Goal: Task Accomplishment & Management: Complete application form

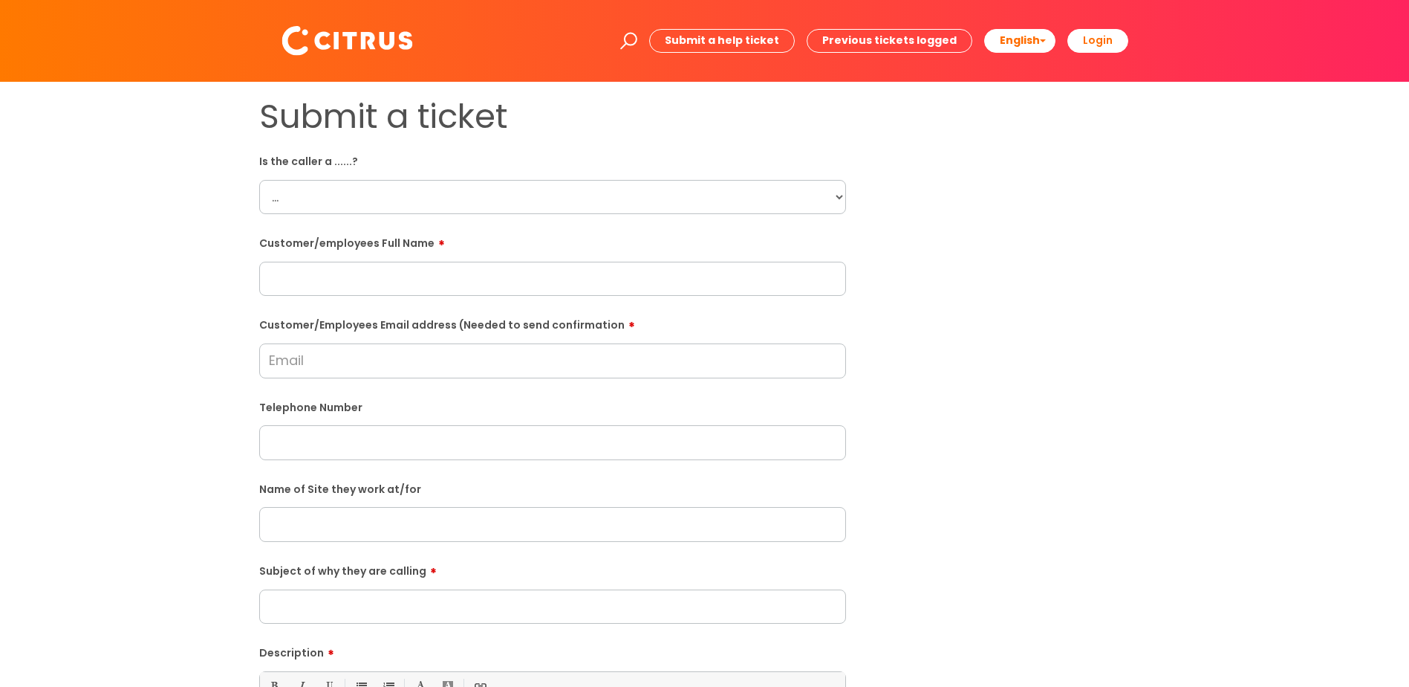
click at [701, 199] on select "... Citrus Customer Citrus Employee [DEMOGRAPHIC_DATA] Supplier" at bounding box center [552, 197] width 587 height 34
click at [259, 180] on select "... Citrus Customer Citrus Employee [DEMOGRAPHIC_DATA] Supplier" at bounding box center [552, 197] width 587 height 34
click at [616, 198] on select "... Citrus Customer Citrus Employee [DEMOGRAPHIC_DATA] Supplier" at bounding box center [552, 197] width 587 height 34
select select "Citrus Employee"
click at [259, 180] on select "... Citrus Customer Citrus Employee [DEMOGRAPHIC_DATA] Supplier" at bounding box center [552, 197] width 587 height 34
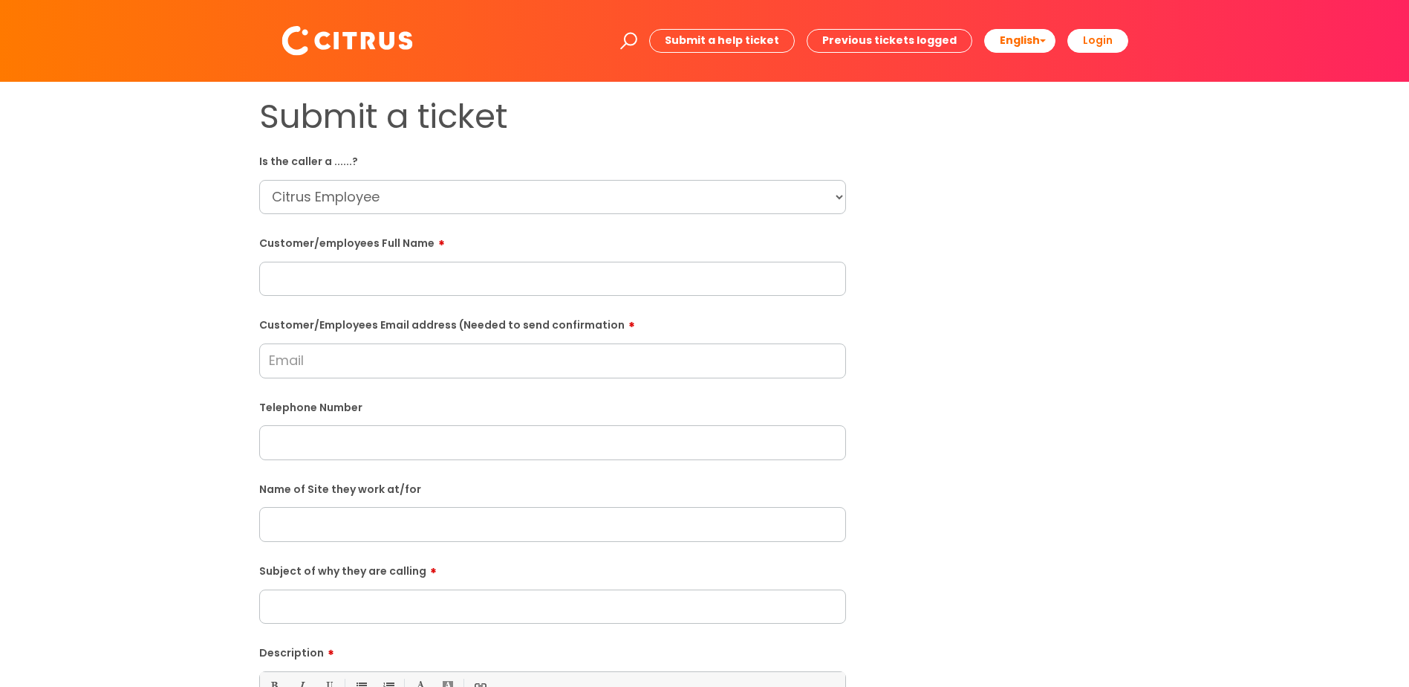
click at [470, 279] on input "text" at bounding box center [552, 279] width 587 height 34
click at [470, 280] on input "text" at bounding box center [552, 279] width 587 height 34
paste input "[PERSON_NAME]"
type input "[PERSON_NAME]"
click at [392, 422] on input "text" at bounding box center [552, 442] width 587 height 34
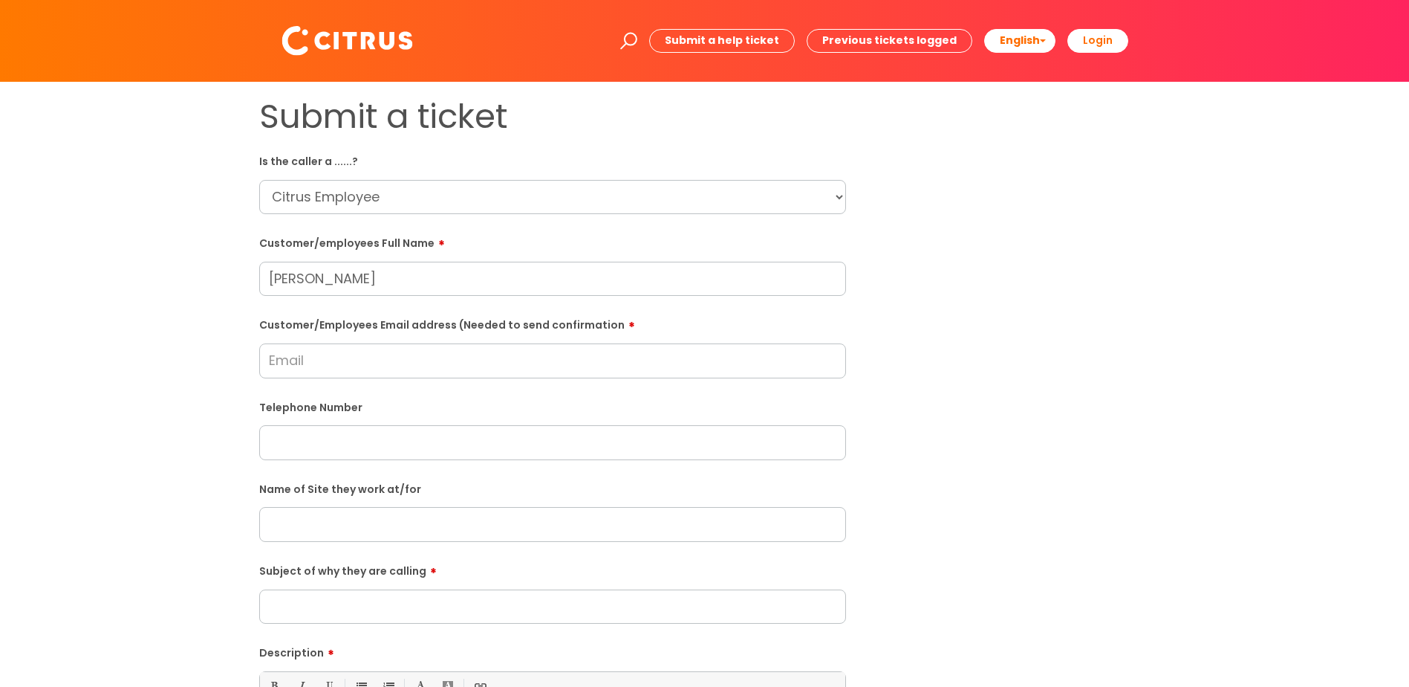
click at [361, 366] on input "Customer/Employees Email address (Needed to send confirmation" at bounding box center [552, 360] width 587 height 34
click at [348, 422] on input "text" at bounding box center [552, 442] width 587 height 34
paste input "07306886553"
type input "07306886553"
click at [323, 422] on input "text" at bounding box center [552, 524] width 587 height 34
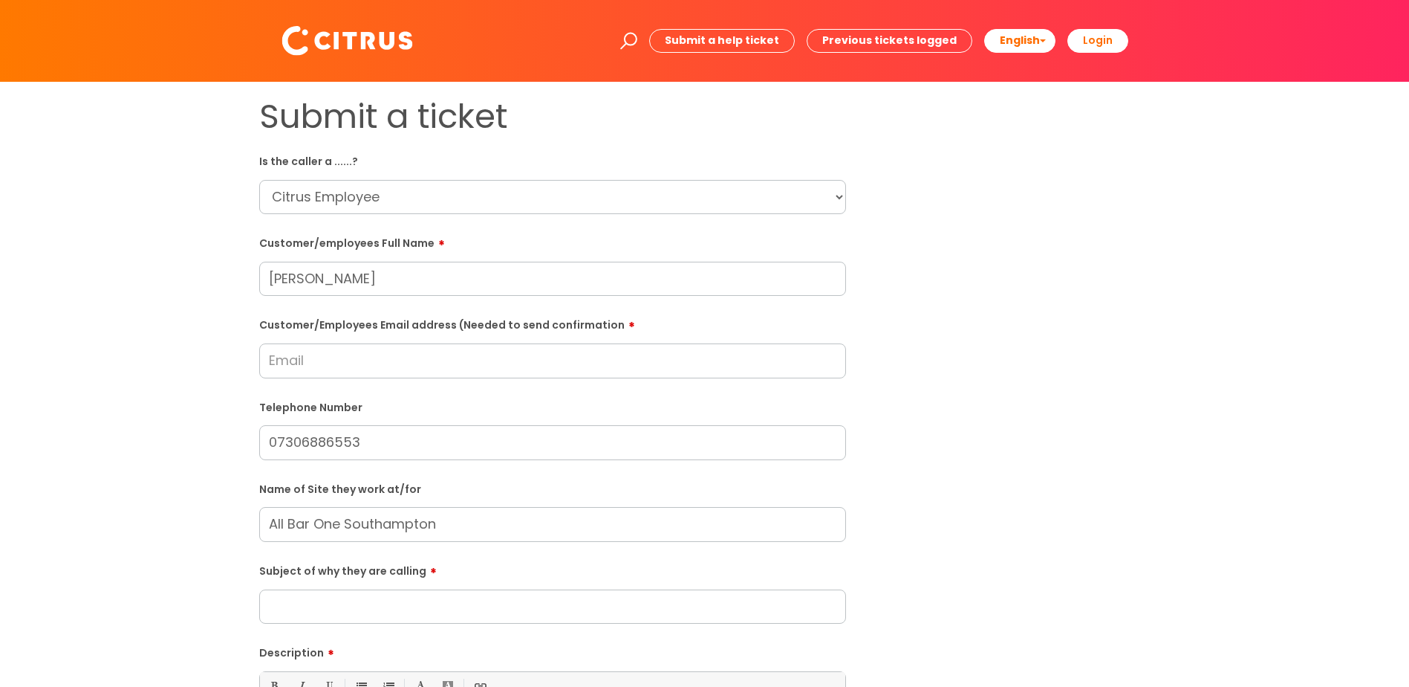
type input "All Bar One Southampton"
click at [339, 422] on input "Subject of why they are calling" at bounding box center [552, 606] width 587 height 34
type input "She will be in for her shift [DATE]"
click at [428, 358] on input "Customer/Employees Email address (Needed to send confirmation" at bounding box center [552, 360] width 587 height 34
paste input "[EMAIL_ADDRESS][DOMAIN_NAME]"
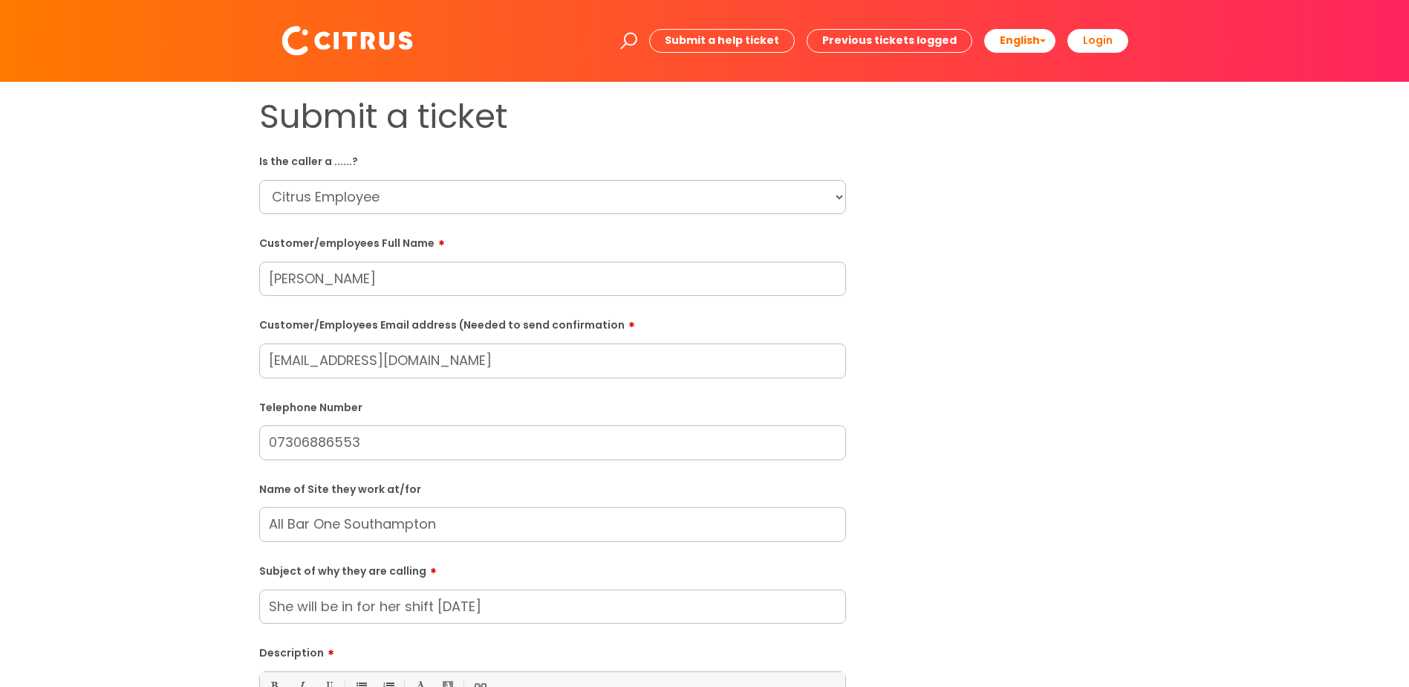
type input "[EMAIL_ADDRESS][DOMAIN_NAME]"
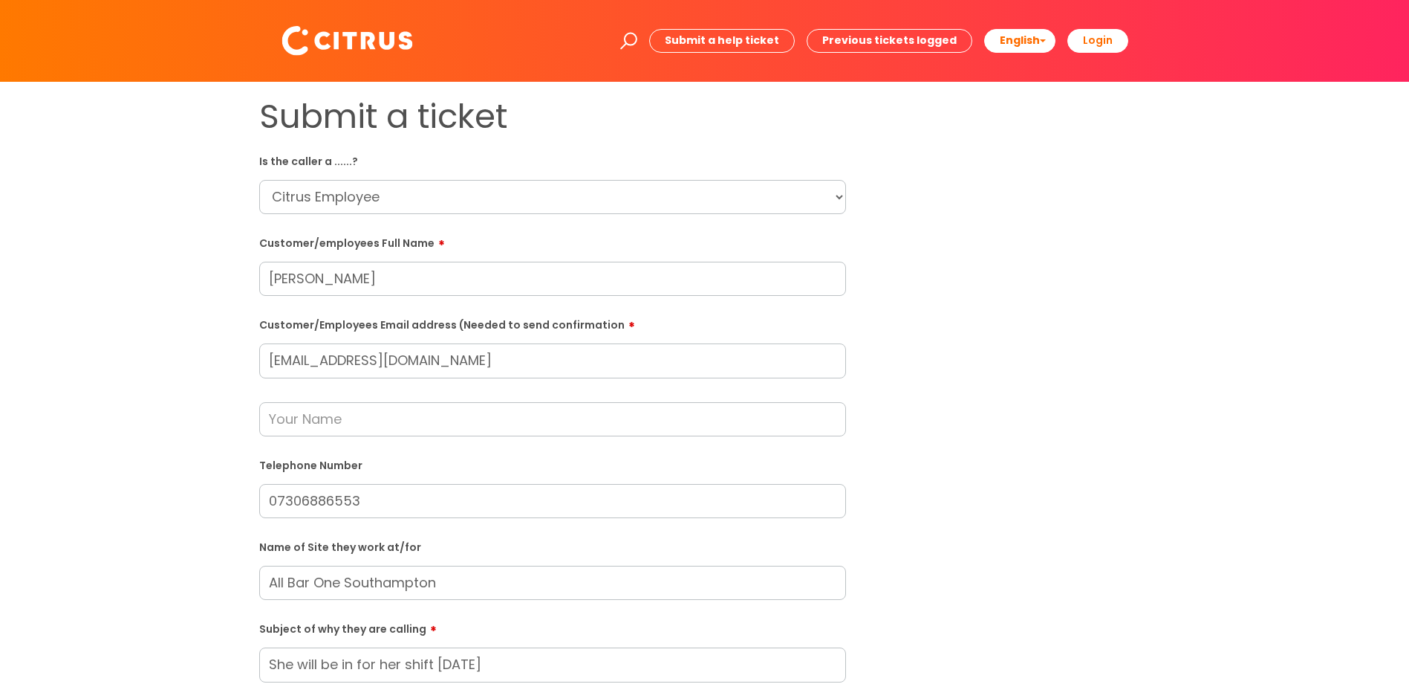
click at [334, 422] on input "text" at bounding box center [552, 419] width 587 height 34
click at [582, 422] on input "text" at bounding box center [552, 419] width 587 height 34
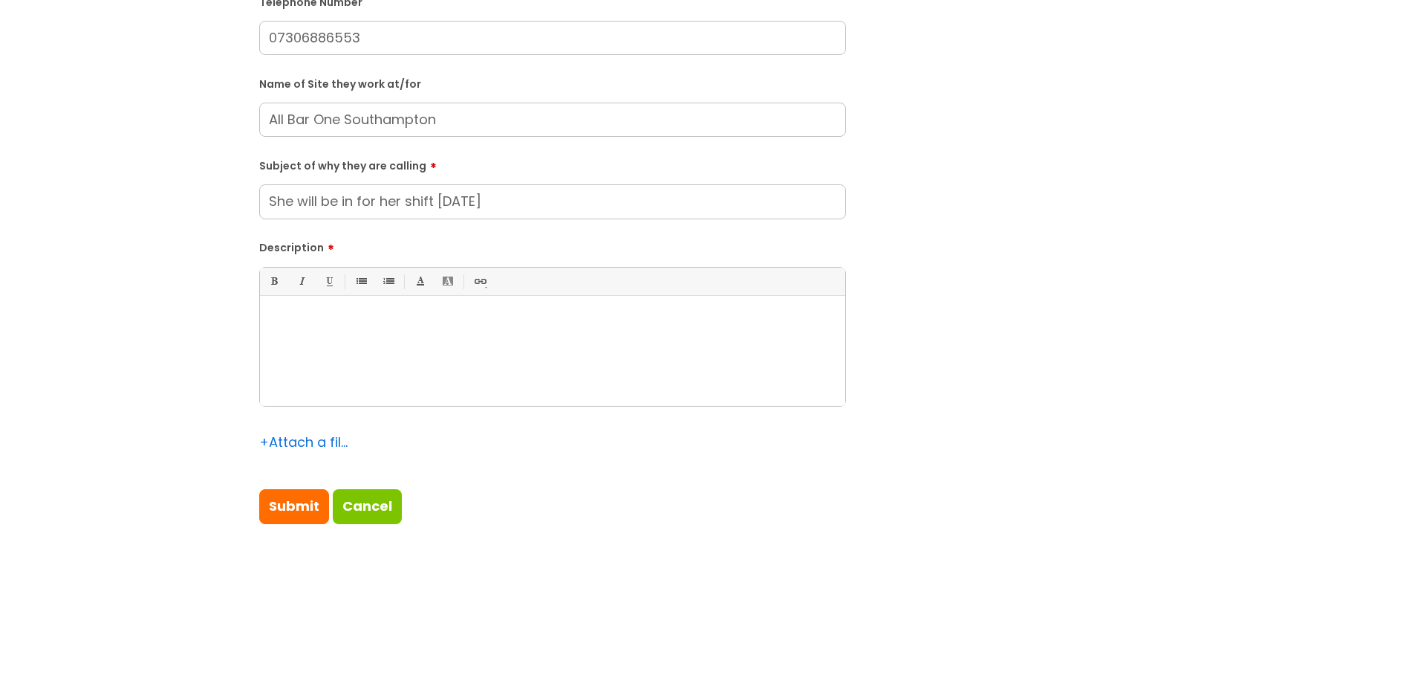
scroll to position [477, 0]
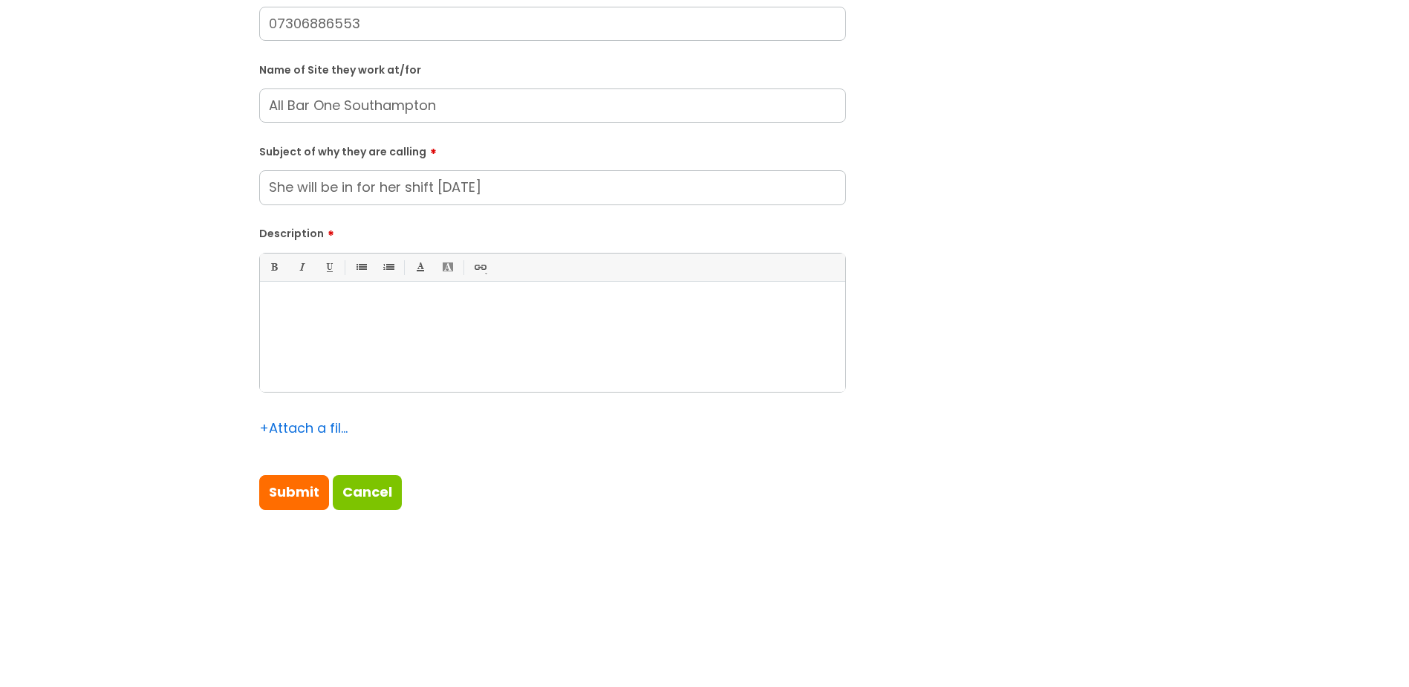
type input "[PERSON_NAME]"
click at [675, 315] on div at bounding box center [552, 340] width 585 height 103
click at [297, 422] on input "Submit" at bounding box center [294, 492] width 70 height 34
type input "Please Wait..."
